Goal: Task Accomplishment & Management: Manage account settings

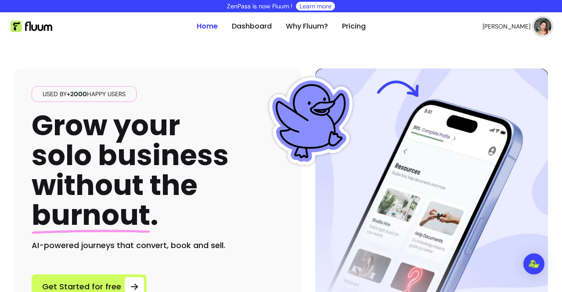
click at [513, 29] on span "[PERSON_NAME]" at bounding box center [507, 26] width 48 height 9
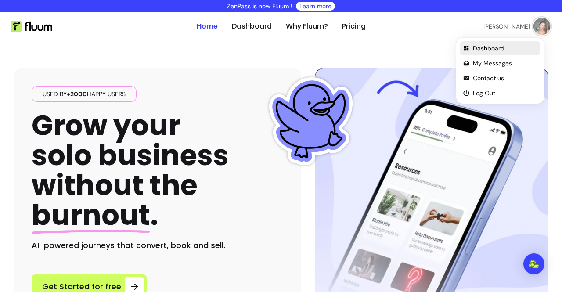
click at [495, 48] on span "Dashboard" at bounding box center [505, 48] width 64 height 9
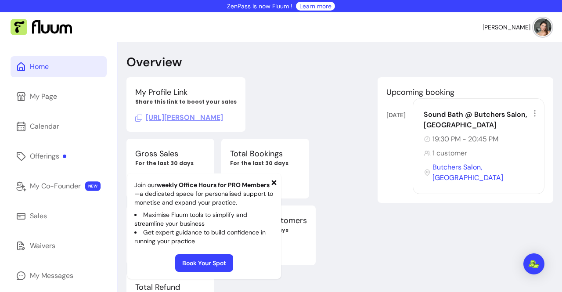
click at [272, 181] on icon at bounding box center [274, 182] width 5 height 5
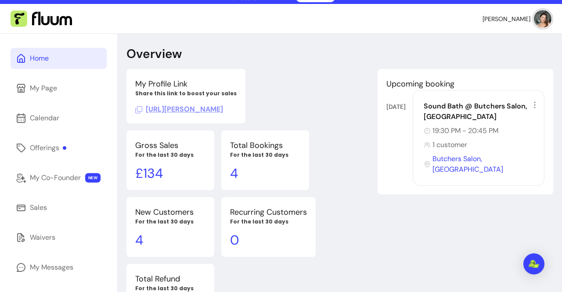
scroll to position [8, 0]
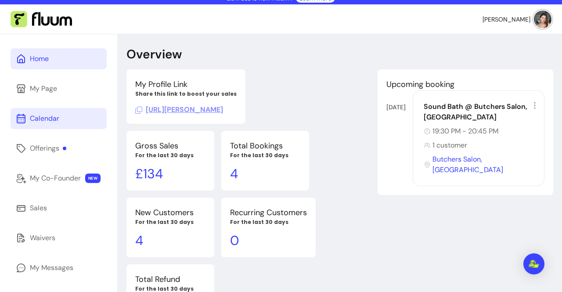
click at [70, 125] on link "Calendar" at bounding box center [59, 118] width 96 height 21
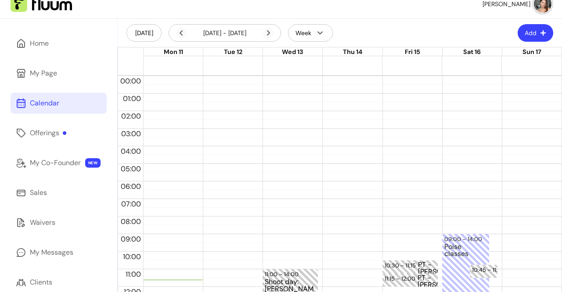
scroll to position [18, 0]
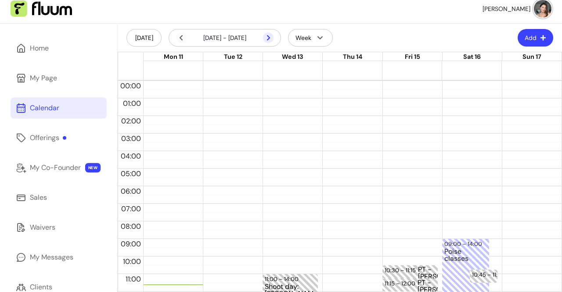
click at [268, 37] on icon at bounding box center [268, 38] width 11 height 11
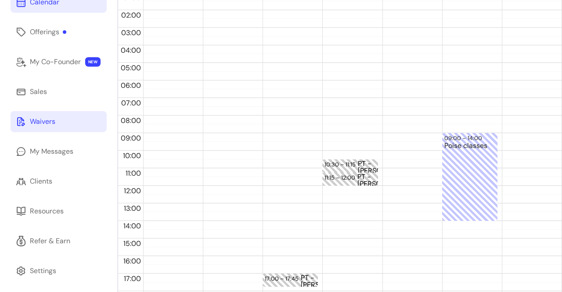
scroll to position [125, 0]
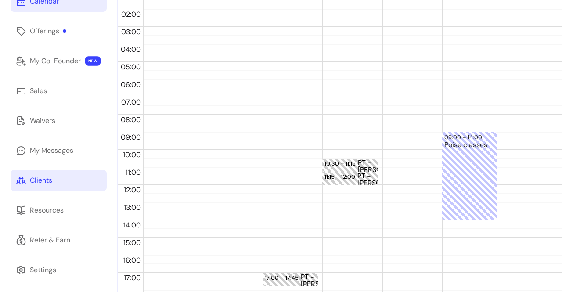
click at [53, 173] on link "Clients" at bounding box center [59, 180] width 96 height 21
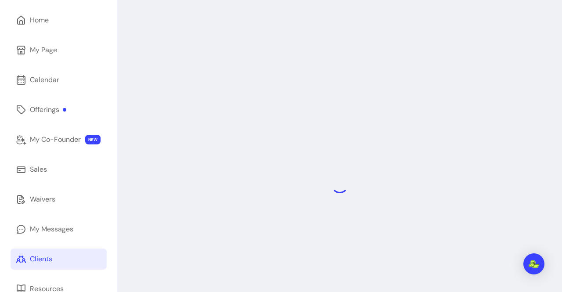
scroll to position [42, 0]
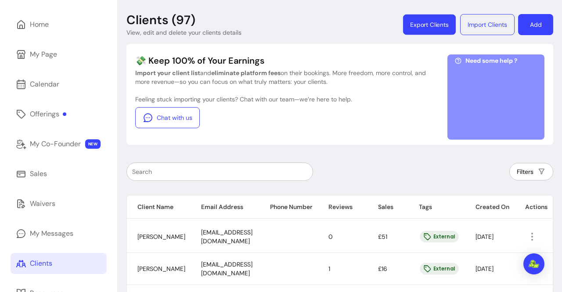
click at [437, 22] on button "Export Clients" at bounding box center [429, 25] width 53 height 21
